Goal: Transaction & Acquisition: Purchase product/service

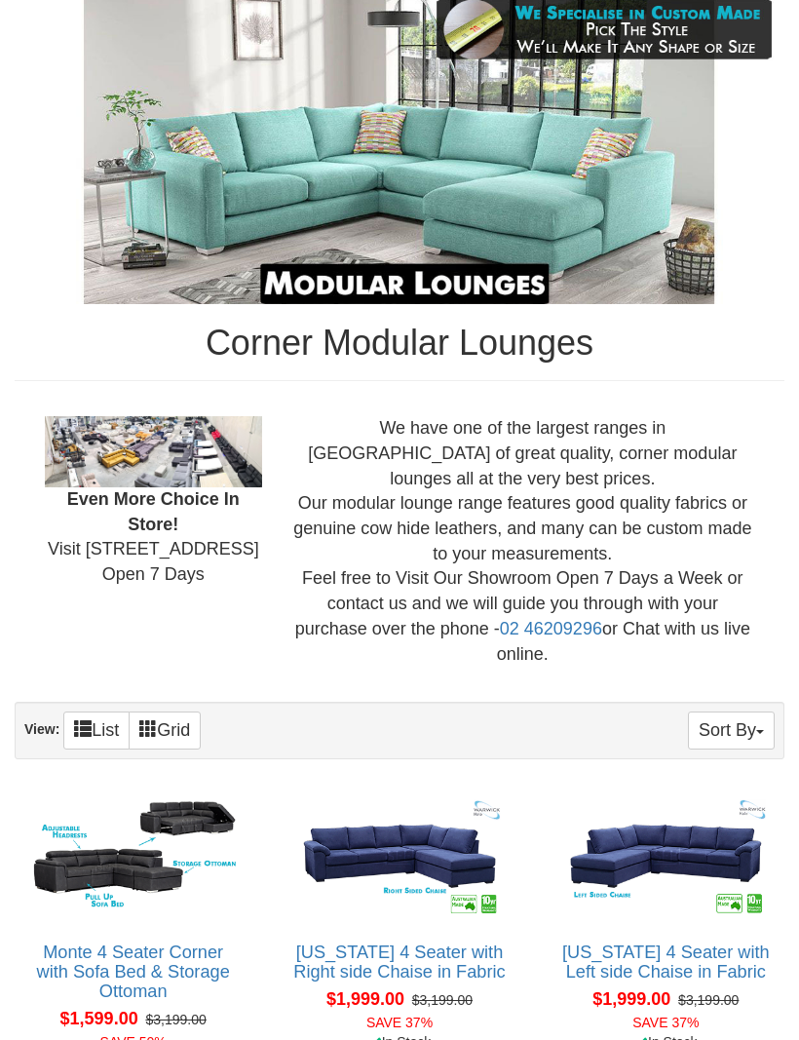
scroll to position [289, 0]
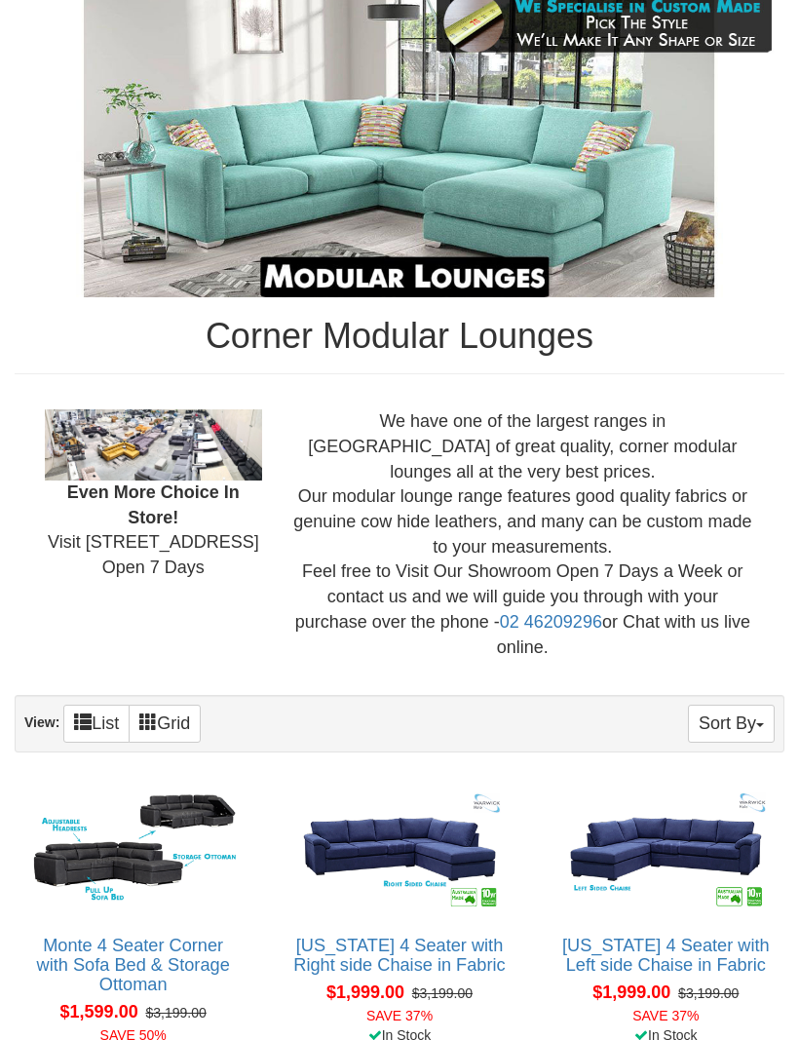
click at [139, 826] on img at bounding box center [132, 850] width 215 height 134
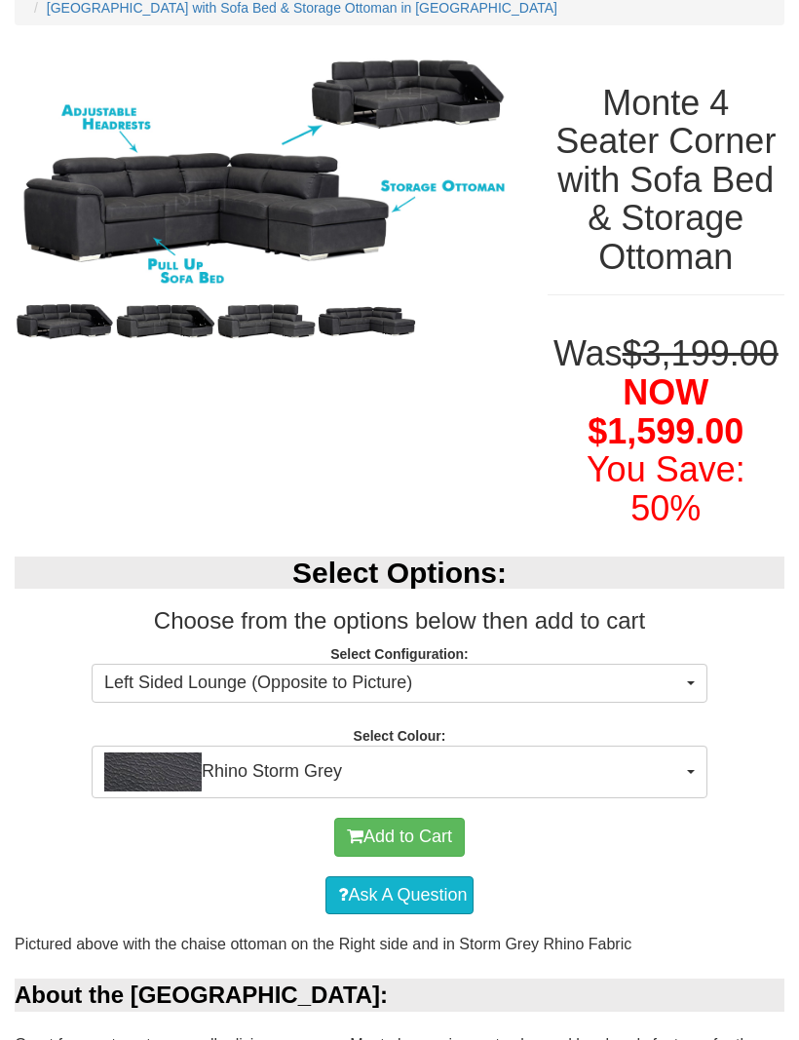
scroll to position [230, 0]
click at [706, 750] on button "Rhino Storm Grey" at bounding box center [400, 772] width 616 height 53
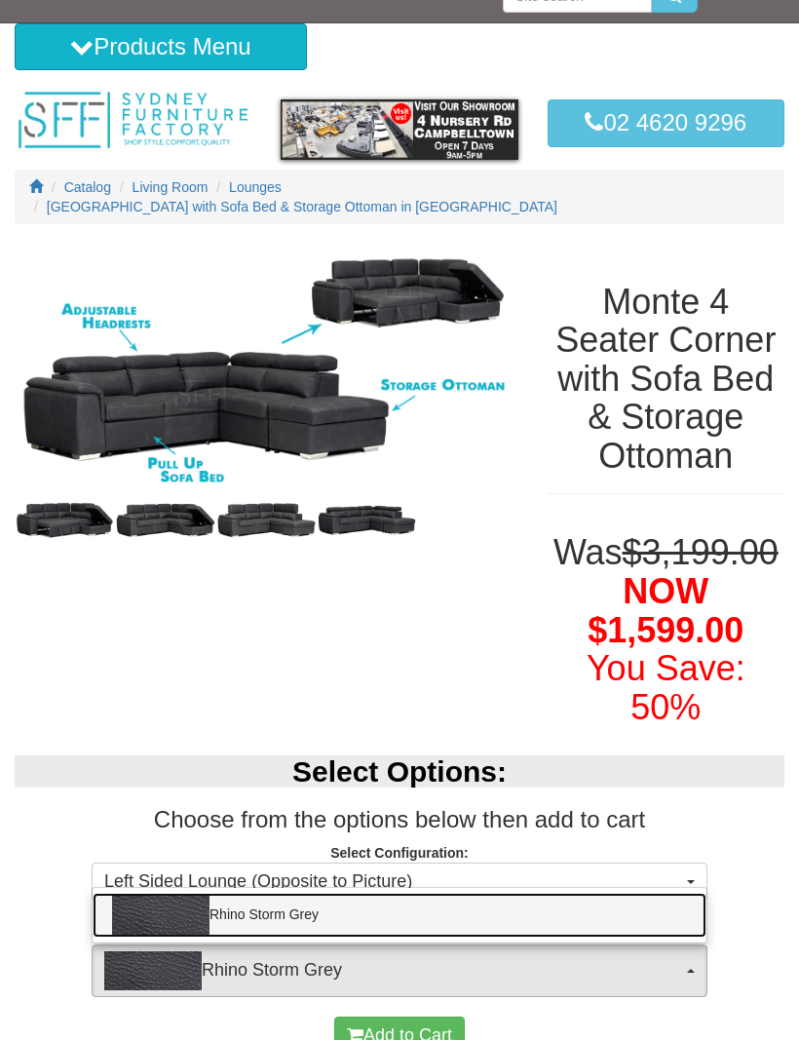
scroll to position [0, 0]
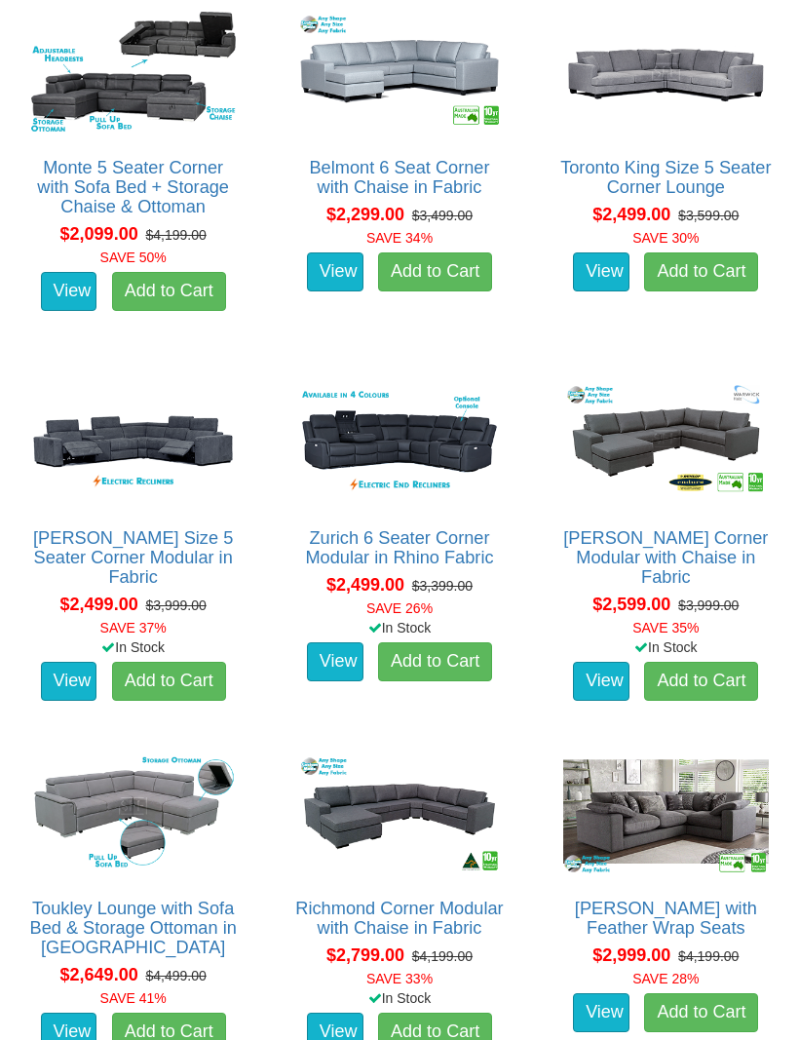
scroll to position [1465, 0]
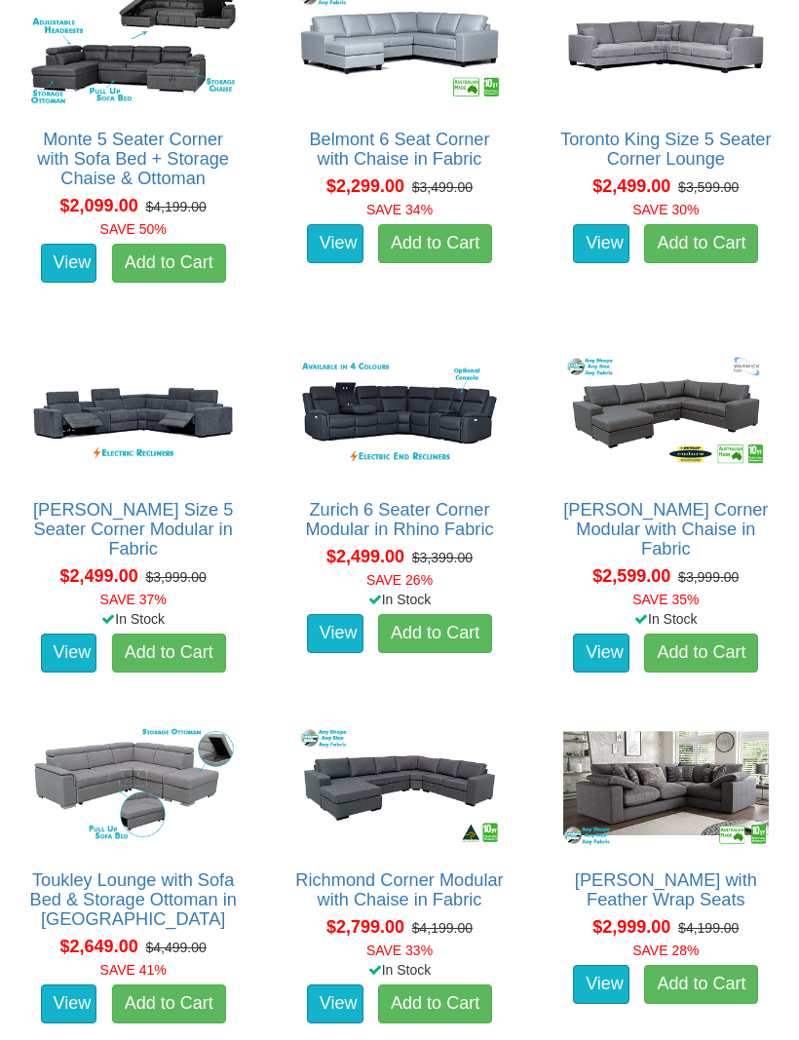
click at [682, 757] on img at bounding box center [666, 784] width 215 height 134
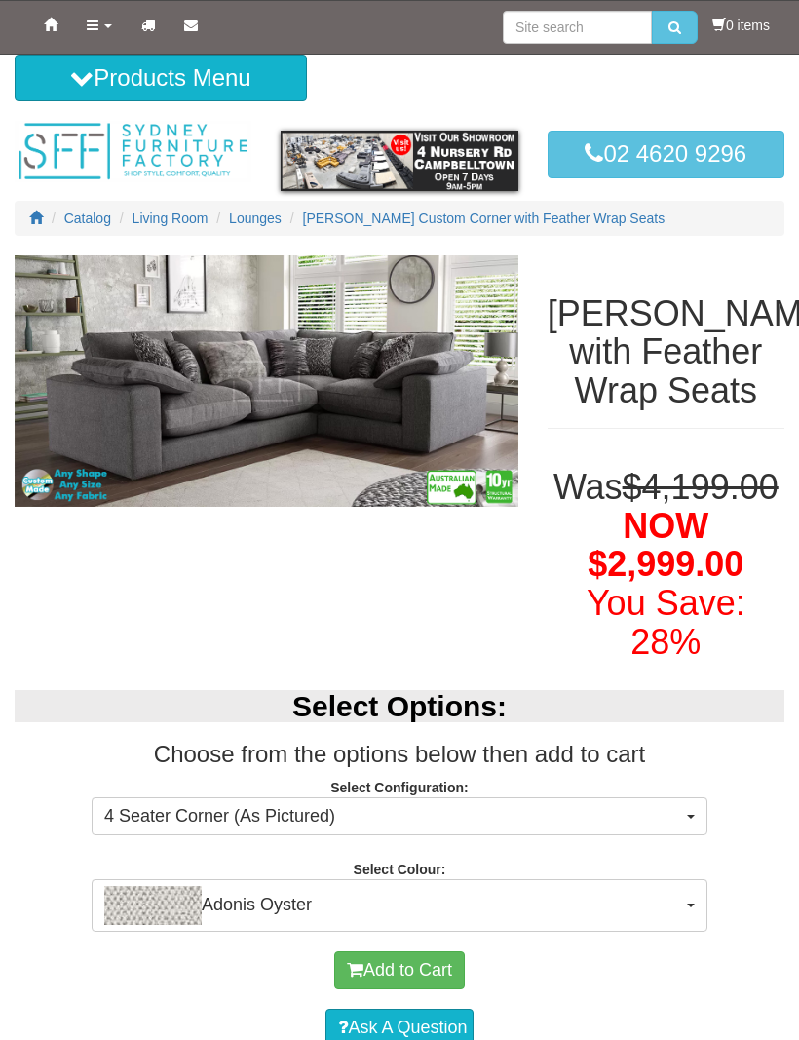
click at [706, 889] on button "Adonis Oyster" at bounding box center [400, 905] width 616 height 53
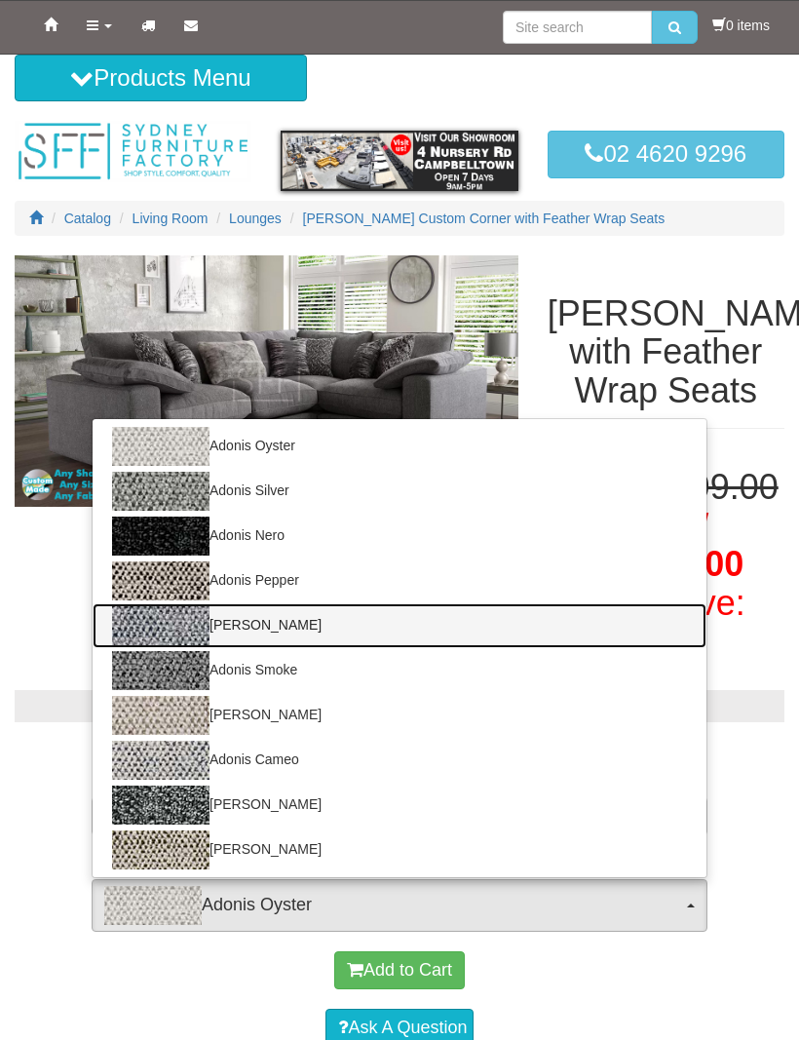
click at [198, 618] on img at bounding box center [160, 625] width 97 height 39
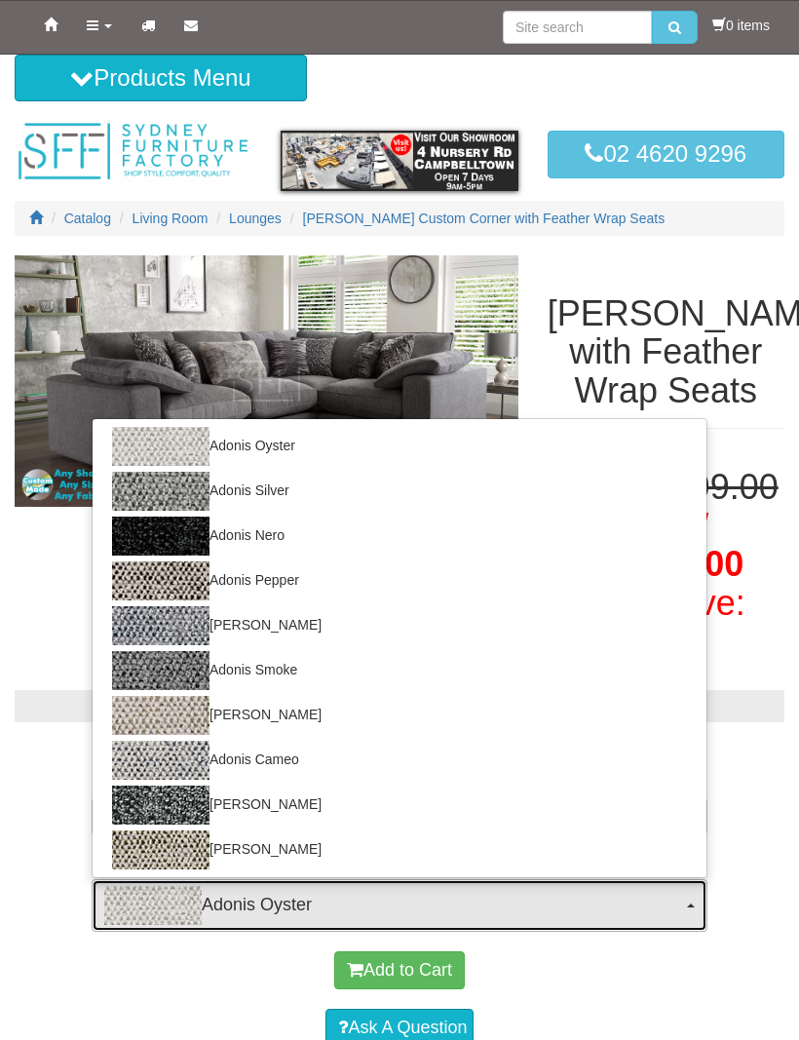
select select "1741"
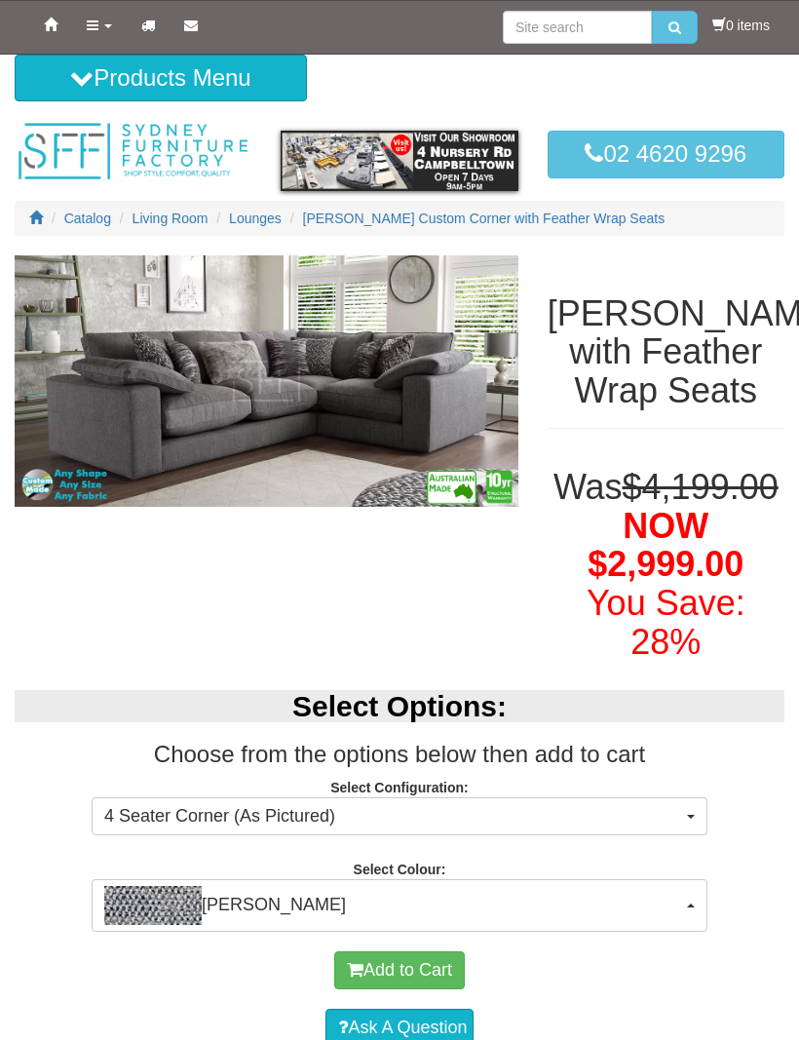
click at [443, 414] on img at bounding box center [267, 380] width 504 height 251
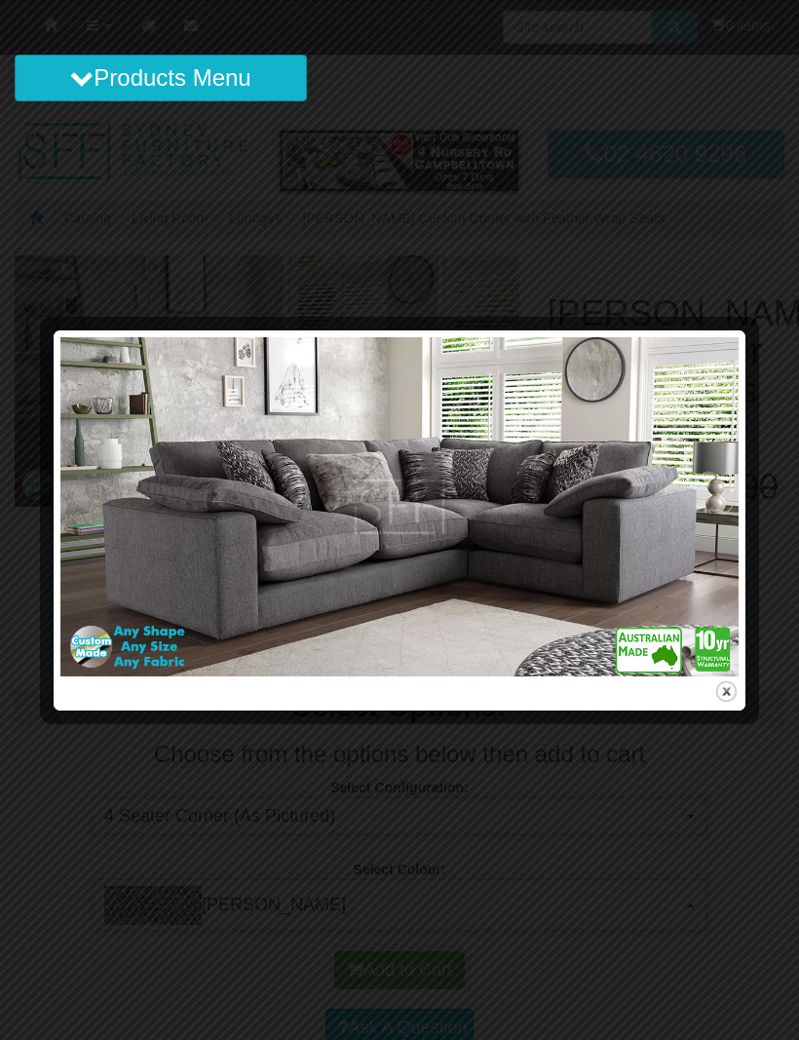
click at [754, 221] on div at bounding box center [399, 520] width 799 height 1040
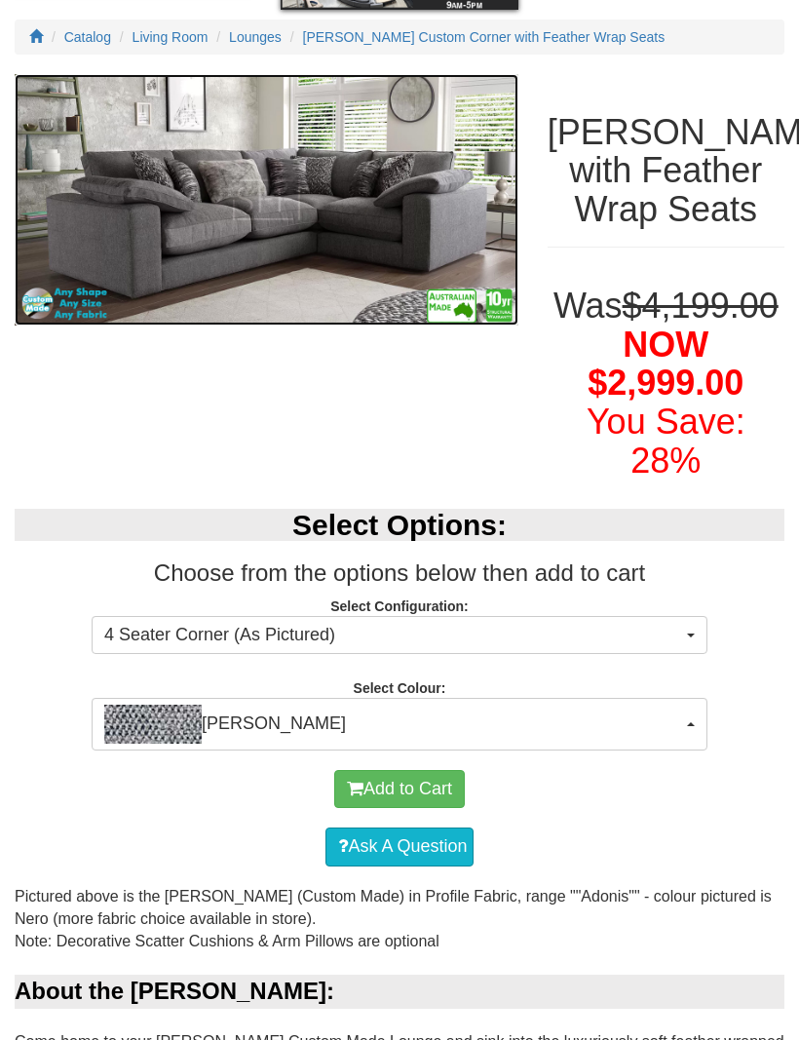
scroll to position [180, 0]
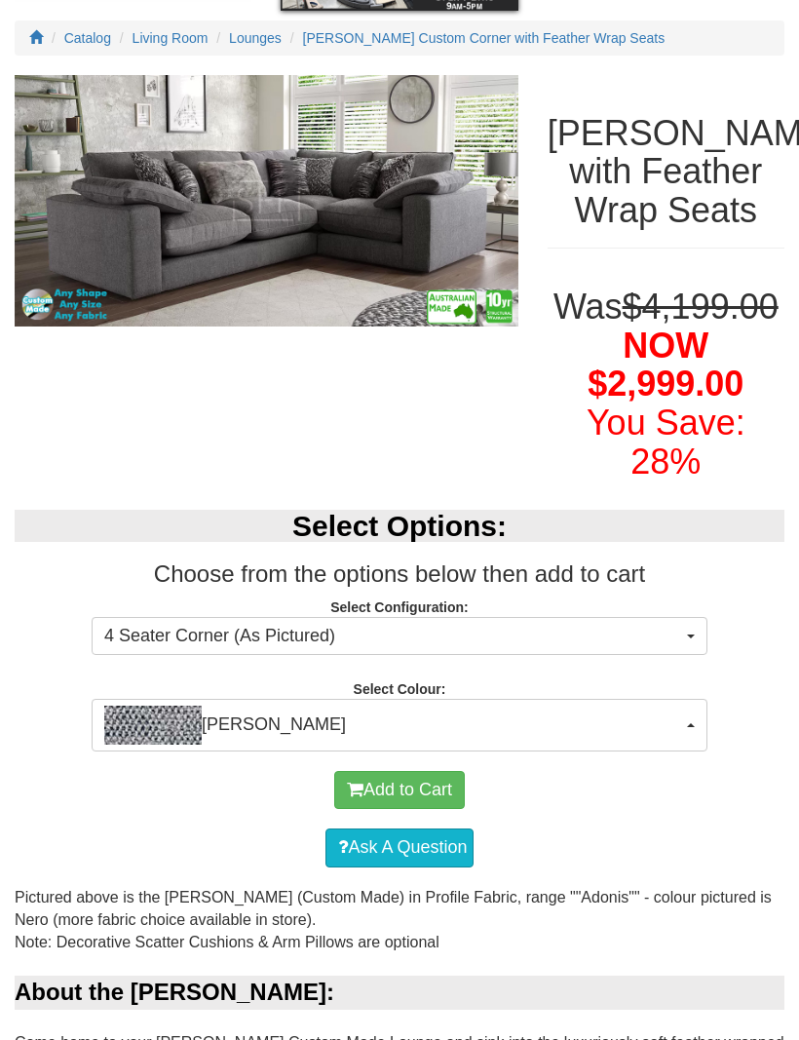
click at [717, 727] on div "Select Options: Choose from the options below then add to cart Select Configura…" at bounding box center [399, 620] width 799 height 260
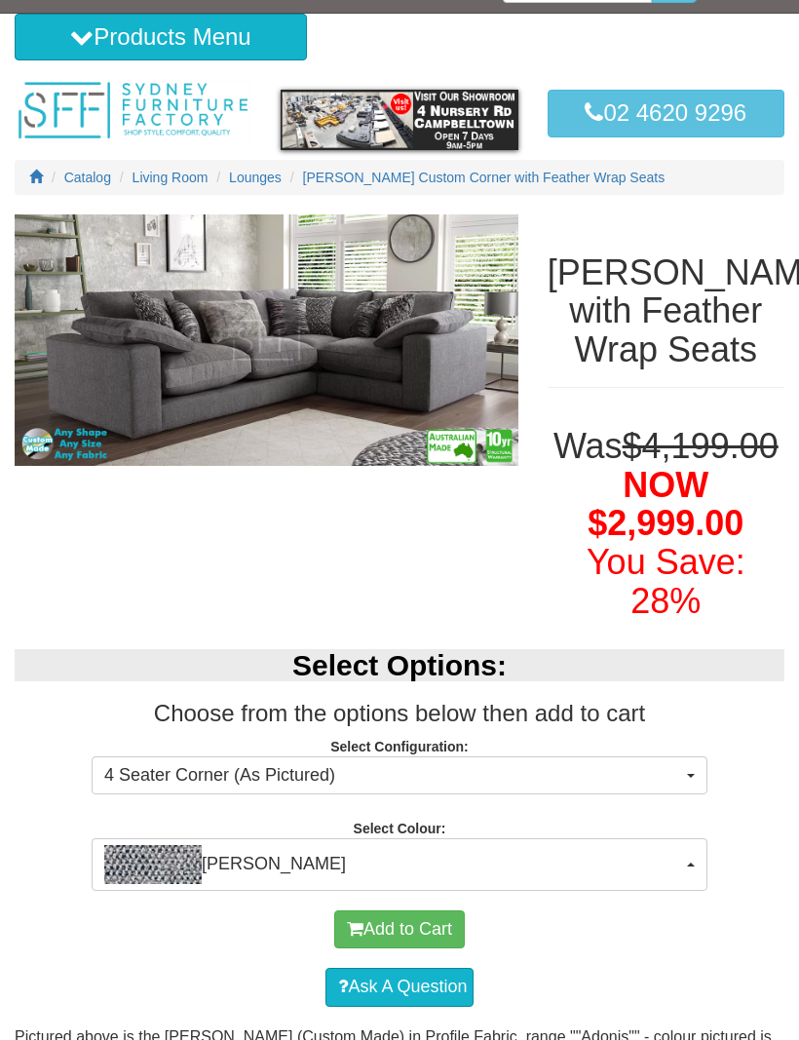
scroll to position [0, 0]
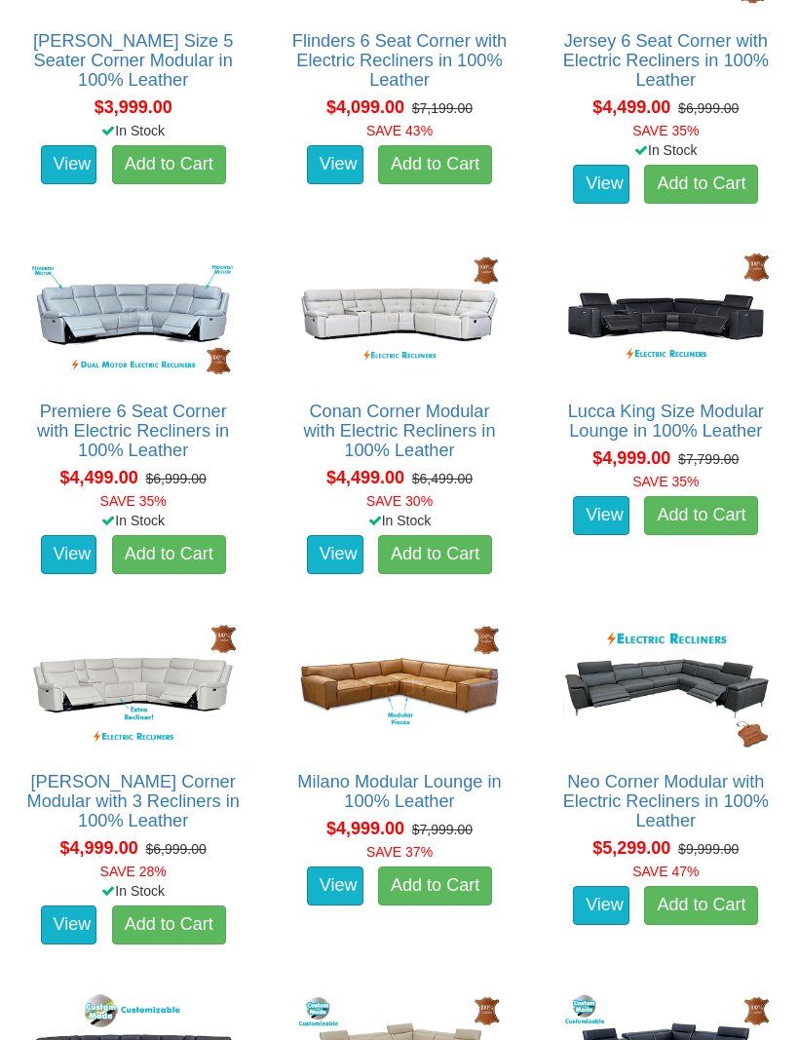
scroll to position [4156, 0]
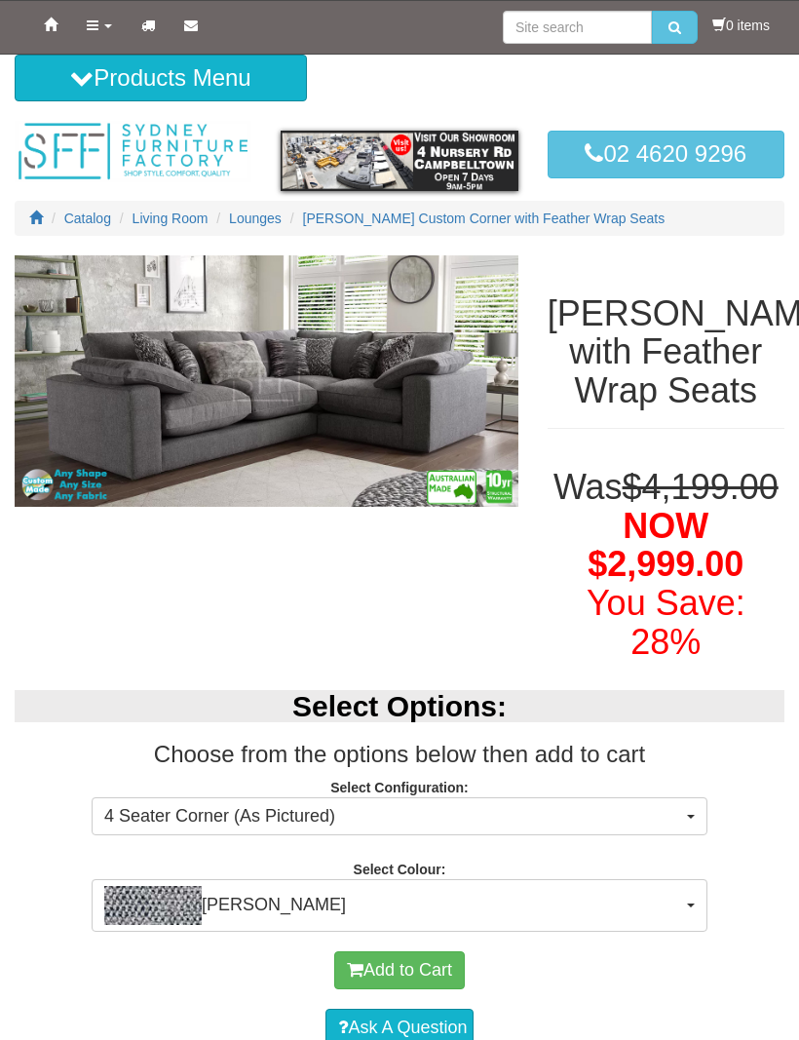
select select "1741"
